Goal: Navigation & Orientation: Find specific page/section

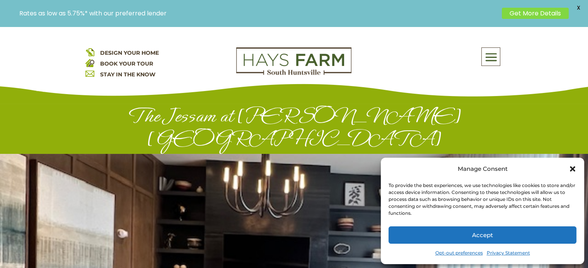
click at [487, 54] on span at bounding box center [490, 58] width 18 height 18
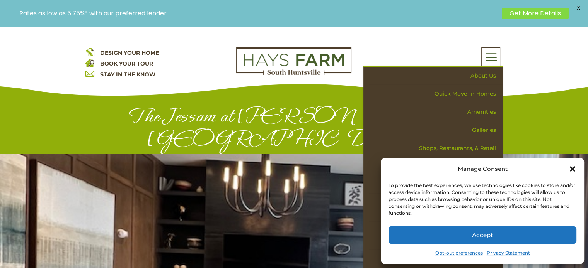
click at [465, 231] on button "Accept" at bounding box center [482, 235] width 188 height 17
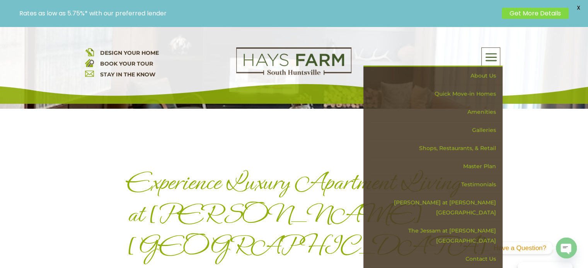
scroll to position [273, 0]
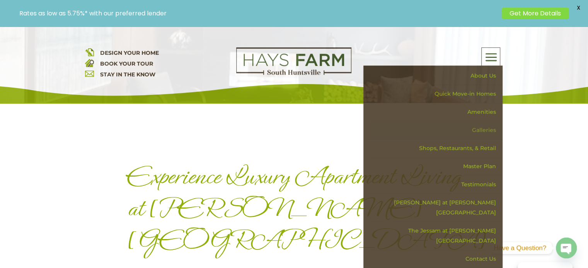
click at [483, 128] on link "Galleries" at bounding box center [436, 130] width 134 height 18
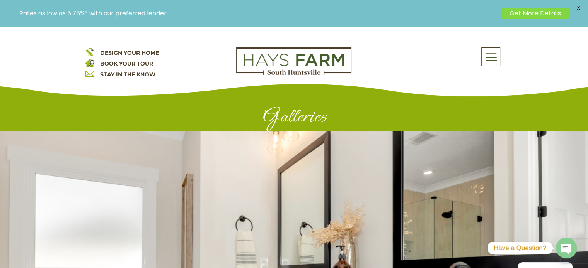
click at [492, 61] on span at bounding box center [490, 58] width 18 height 18
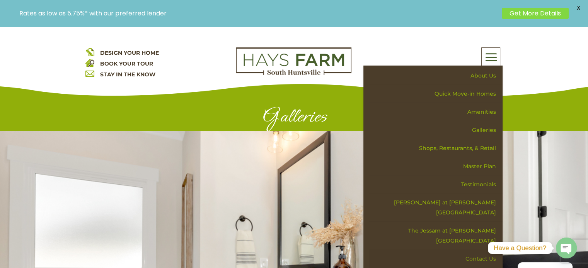
click at [474, 250] on link "Contact Us" at bounding box center [436, 259] width 134 height 18
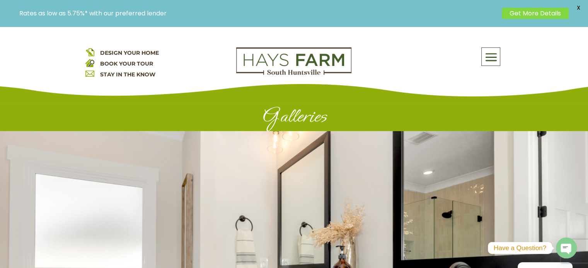
click at [488, 56] on span at bounding box center [490, 58] width 18 height 18
